Goal: Transaction & Acquisition: Purchase product/service

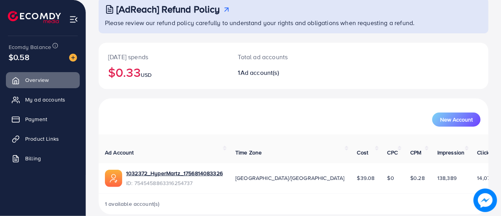
scroll to position [53, 0]
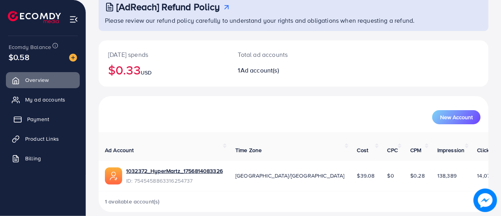
click at [51, 122] on link "Payment" at bounding box center [43, 120] width 74 height 16
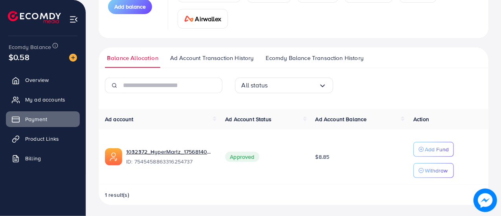
scroll to position [136, 0]
click at [429, 149] on p "Add Fund" at bounding box center [437, 149] width 24 height 9
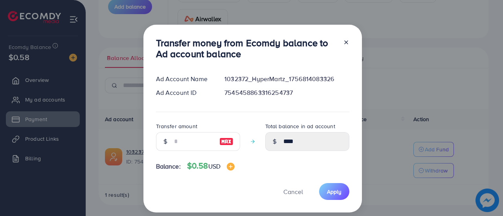
click at [343, 42] on icon at bounding box center [346, 42] width 6 height 6
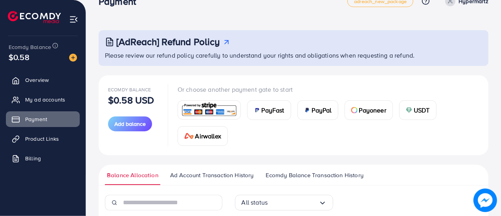
scroll to position [18, 0]
click at [414, 110] on span "USDT" at bounding box center [422, 110] width 16 height 9
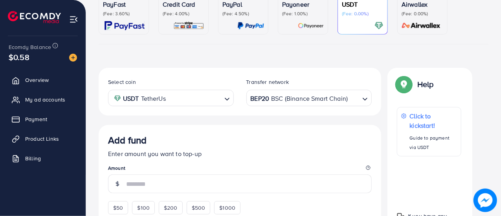
scroll to position [78, 0]
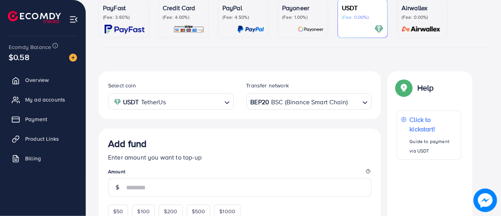
click at [369, 101] on div "Loading..." at bounding box center [365, 101] width 11 height 14
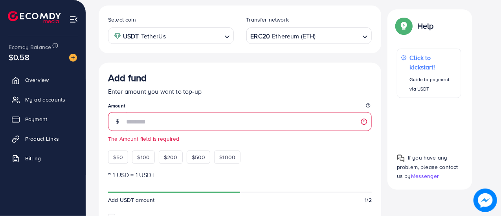
scroll to position [156, 0]
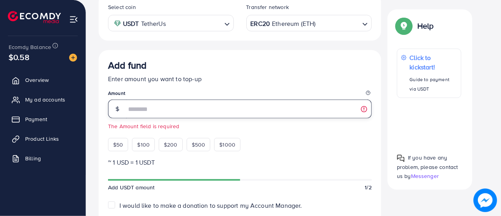
click at [275, 110] on input "number" at bounding box center [249, 109] width 246 height 19
type input "**"
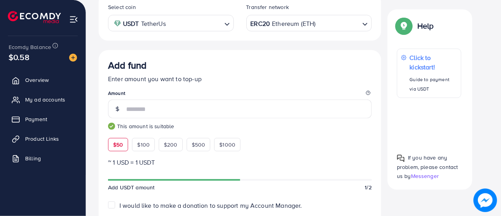
click at [307, 147] on div "Add fund Enter amount you want to top-up Amount ** This amount is suitable $50 …" at bounding box center [240, 106] width 264 height 92
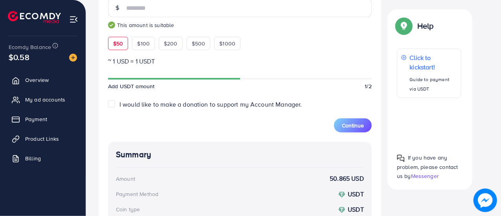
scroll to position [274, 0]
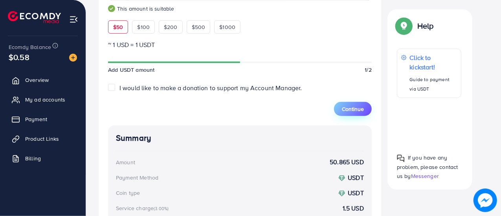
click at [350, 112] on button "Continue" at bounding box center [353, 109] width 38 height 14
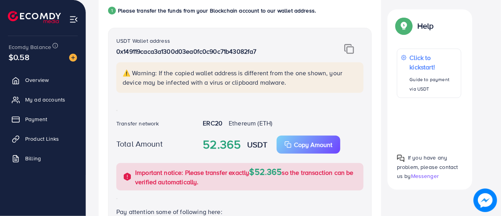
scroll to position [156, 0]
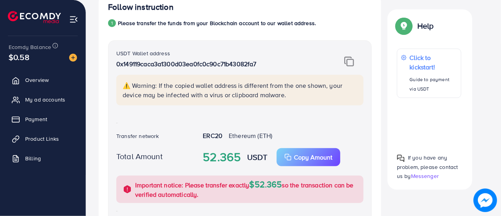
click at [352, 57] on img at bounding box center [349, 62] width 10 height 10
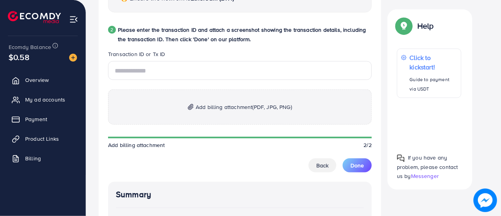
scroll to position [392, 0]
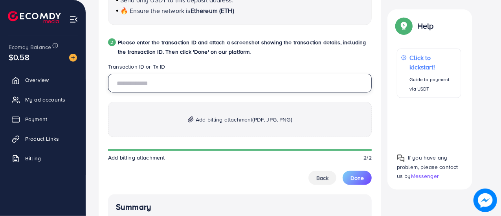
click at [185, 80] on input "text" at bounding box center [240, 83] width 264 height 19
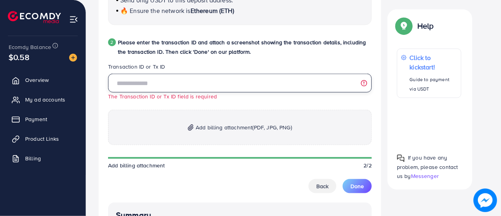
click at [190, 84] on input "text" at bounding box center [240, 83] width 264 height 19
paste input "**********"
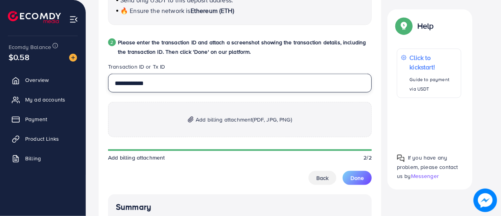
type input "**********"
click at [262, 123] on span "Add billing attachment (PDF, JPG, PNG)" at bounding box center [244, 119] width 96 height 9
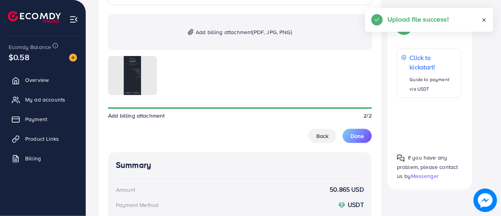
scroll to position [510, 0]
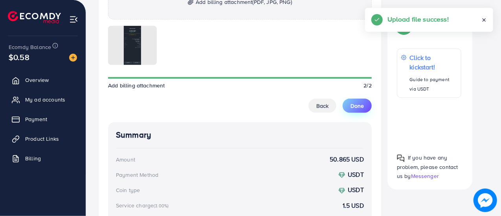
click at [356, 107] on span "Done" at bounding box center [356, 106] width 13 height 8
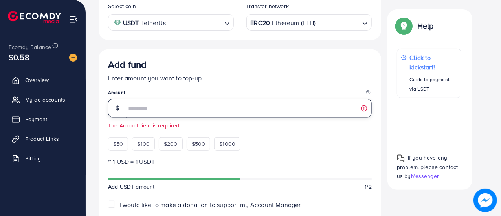
scroll to position [196, 0]
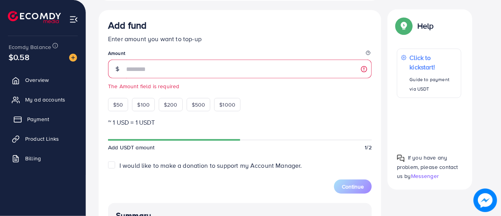
click at [41, 123] on span "Payment" at bounding box center [38, 119] width 22 height 8
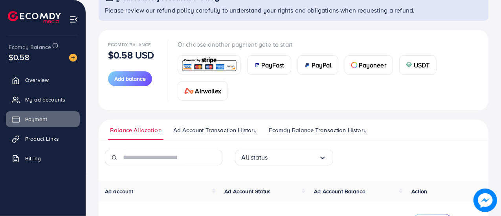
scroll to position [24, 0]
